Goal: Information Seeking & Learning: Learn about a topic

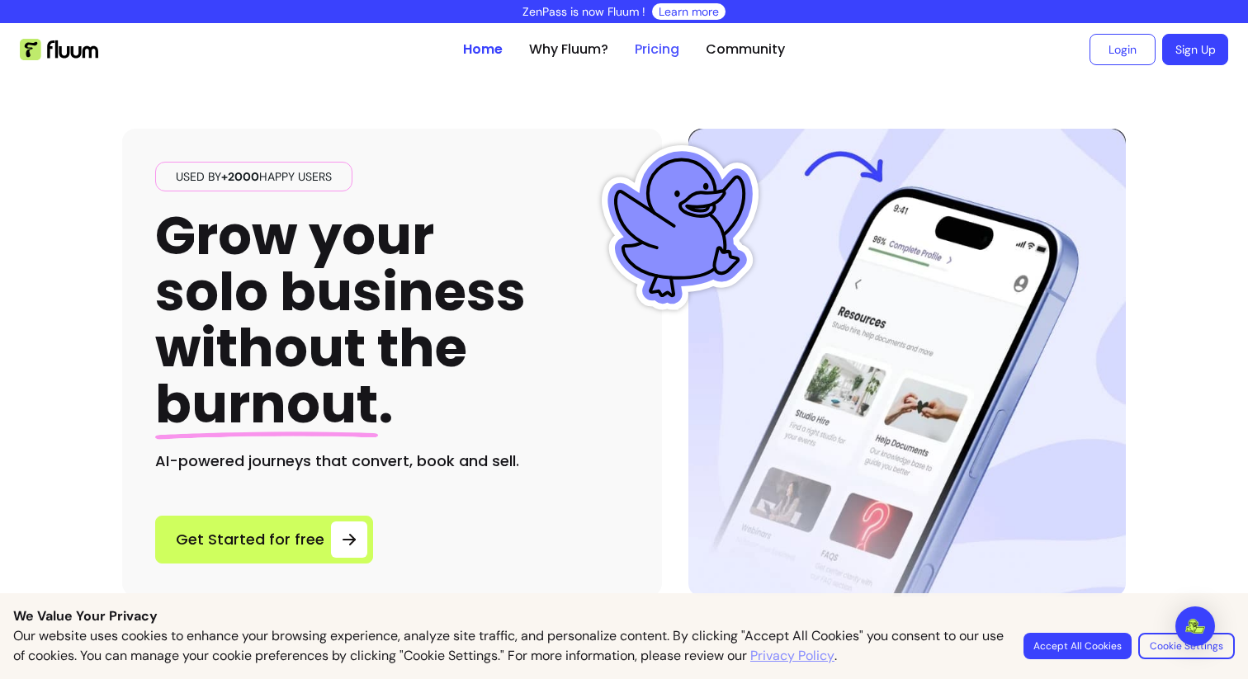
click at [654, 48] on link "Pricing" at bounding box center [657, 50] width 45 height 20
